Goal: Task Accomplishment & Management: Use online tool/utility

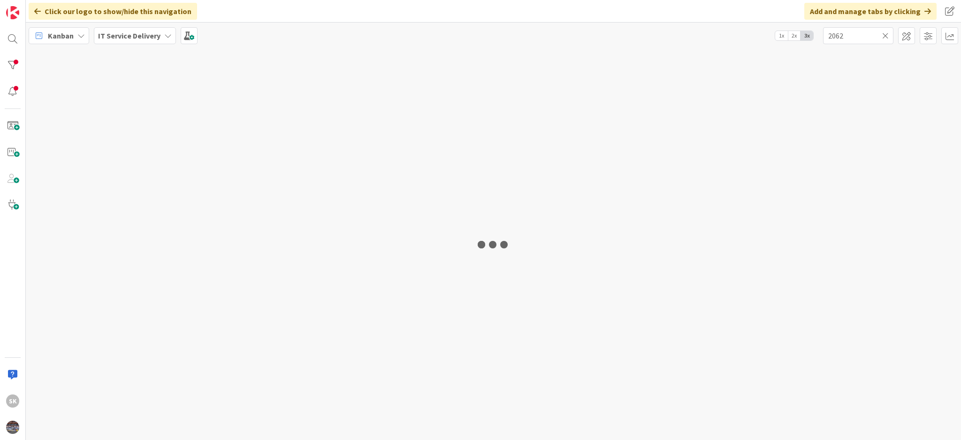
type input "2062"
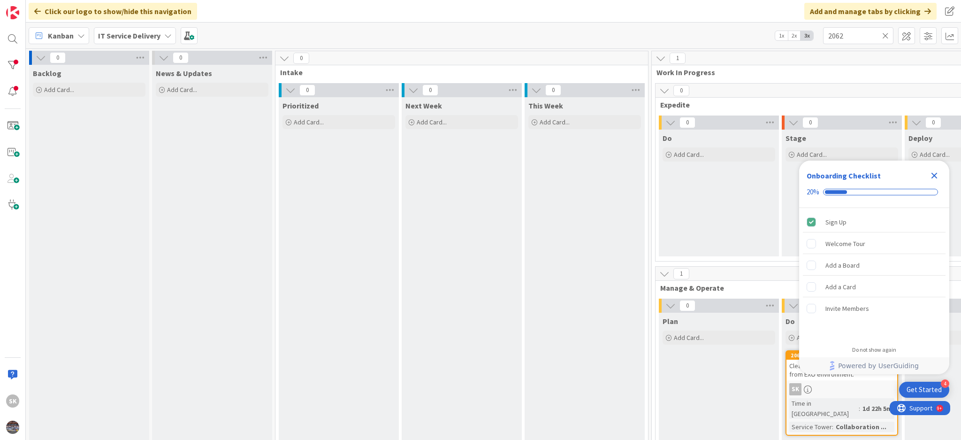
click at [934, 174] on icon "Close Checklist" at bounding box center [934, 175] width 11 height 11
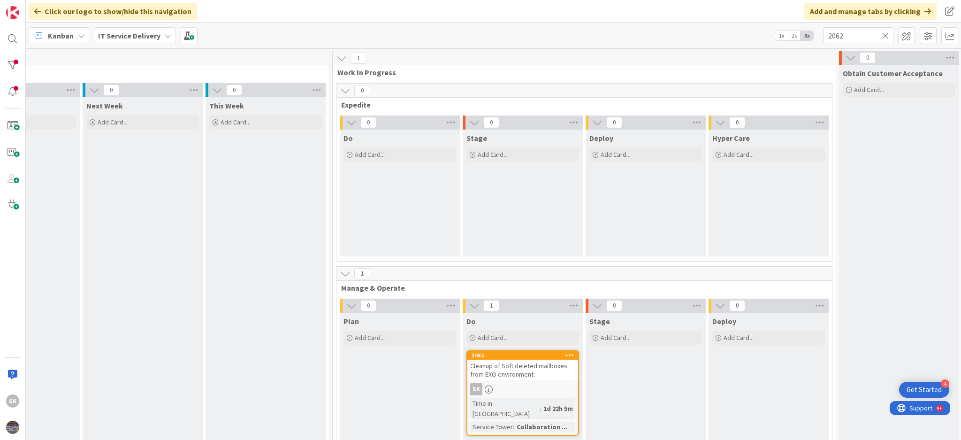
scroll to position [0, 326]
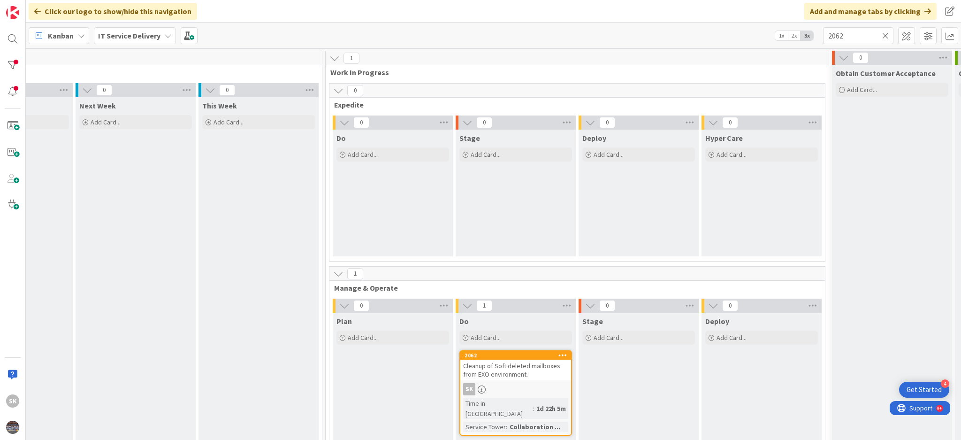
click at [514, 372] on span "Cleanup of Soft deleted mailboxes from EXO environment." at bounding box center [511, 369] width 97 height 17
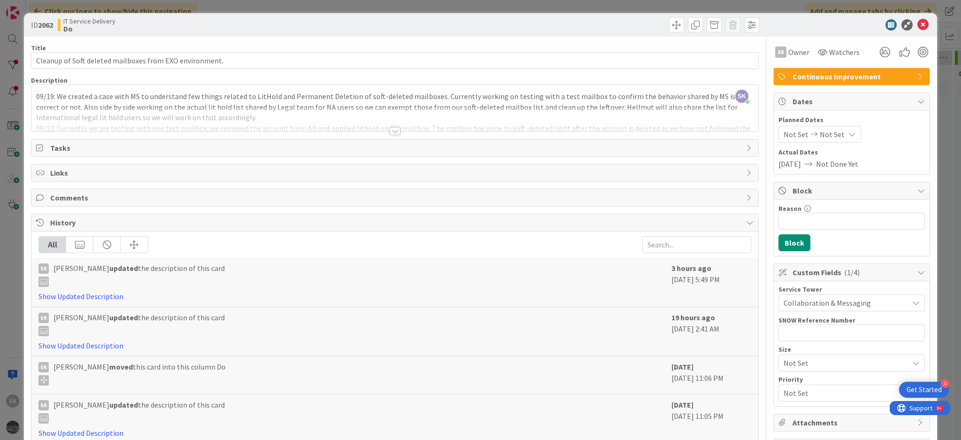
click at [392, 128] on div at bounding box center [395, 131] width 10 height 8
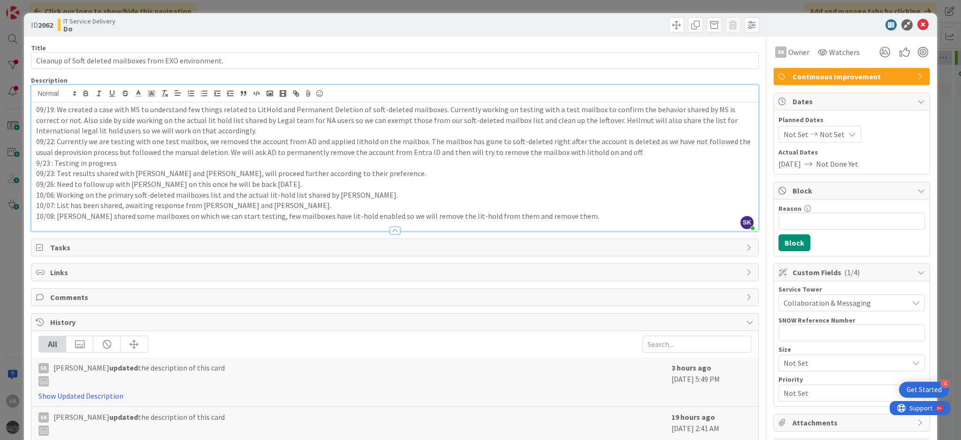
click at [556, 215] on p "10/08: [PERSON_NAME] shared some mailboxes on which we can start testing, few m…" at bounding box center [395, 216] width 718 height 11
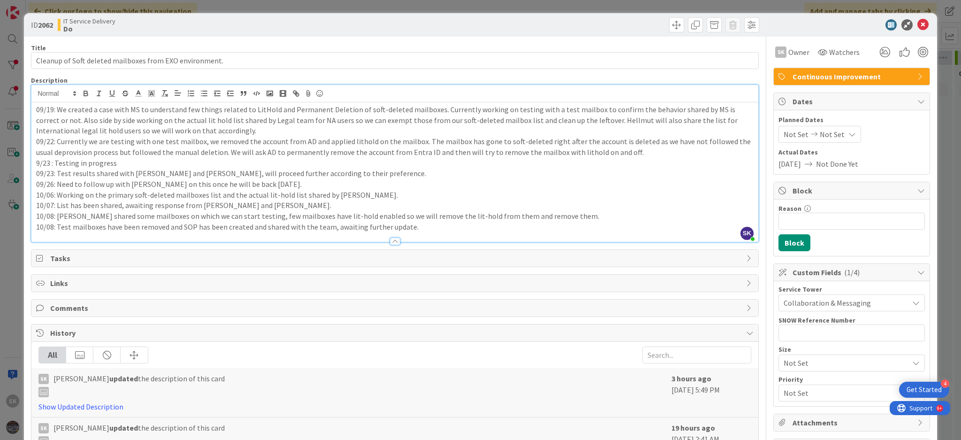
click at [829, 422] on span "Attachments" at bounding box center [853, 422] width 120 height 11
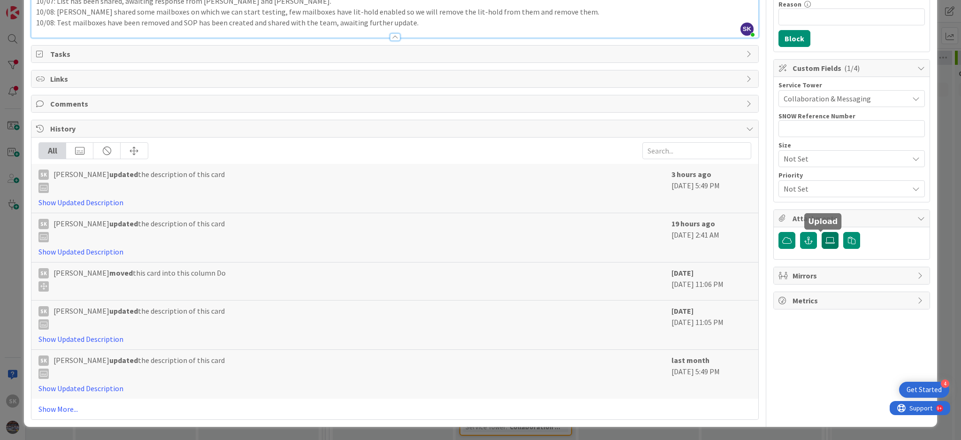
click at [822, 244] on label at bounding box center [830, 240] width 17 height 17
click at [822, 232] on input "file" at bounding box center [822, 232] width 0 height 0
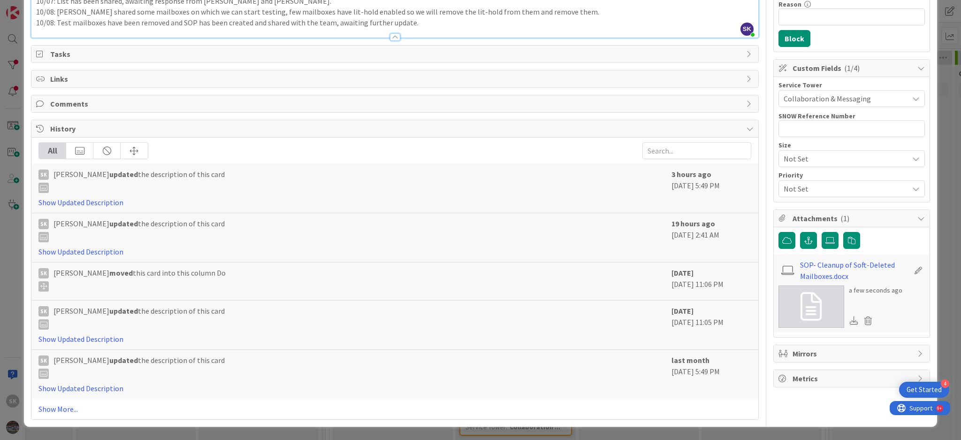
scroll to position [0, 0]
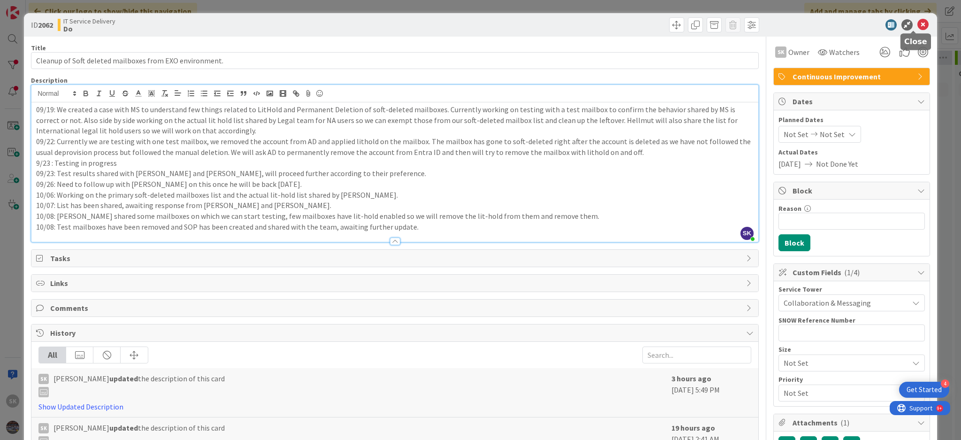
click at [917, 23] on icon at bounding box center [922, 24] width 11 height 11
